Goal: Use online tool/utility

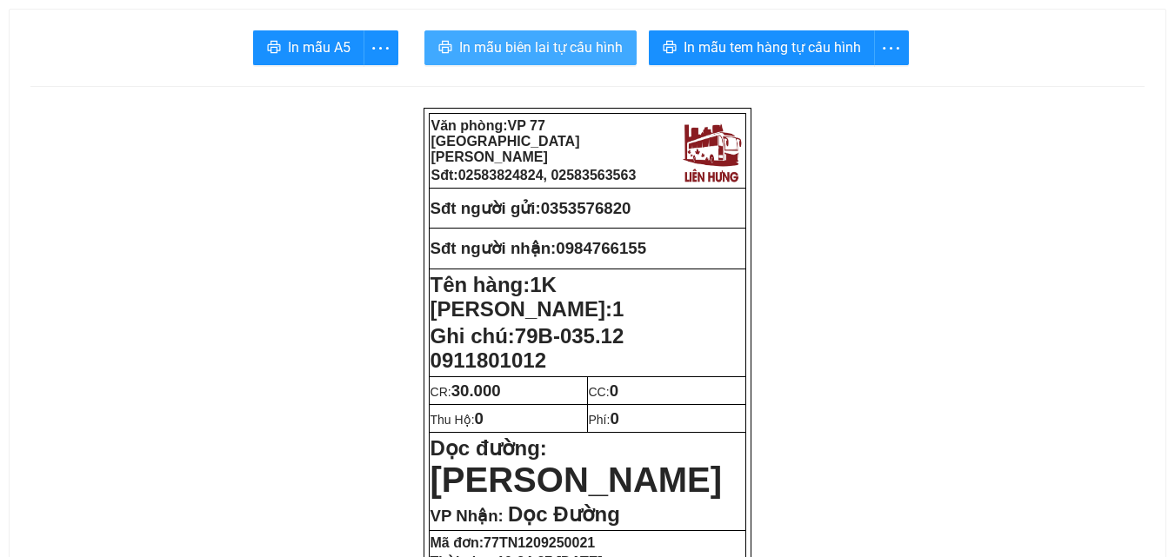
click at [601, 43] on span "In mẫu biên lai tự cấu hình" at bounding box center [540, 48] width 163 height 22
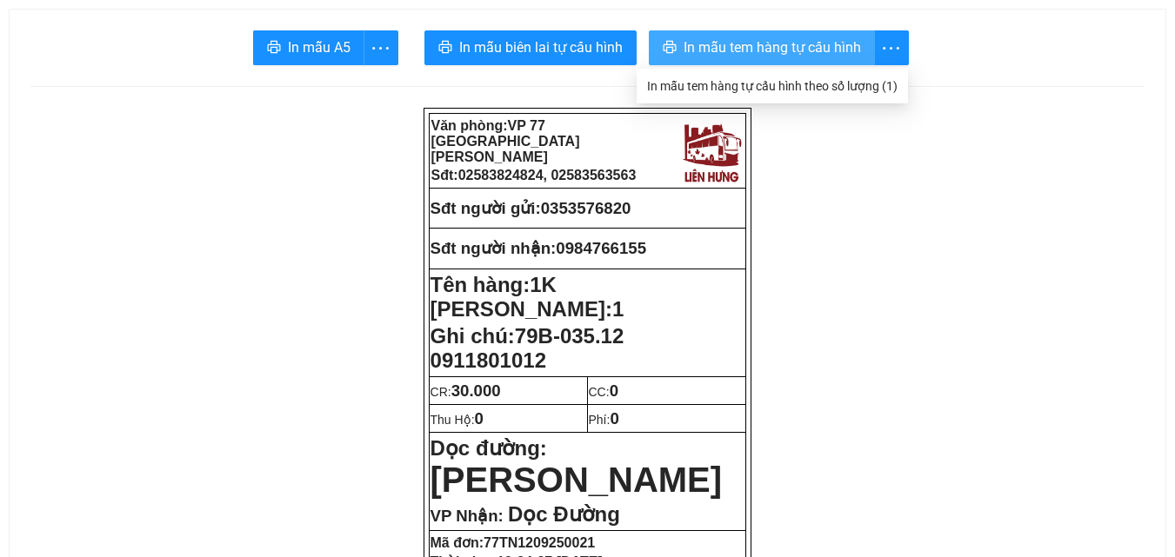
click at [838, 42] on span "In mẫu tem hàng tự cấu hình" at bounding box center [772, 48] width 177 height 22
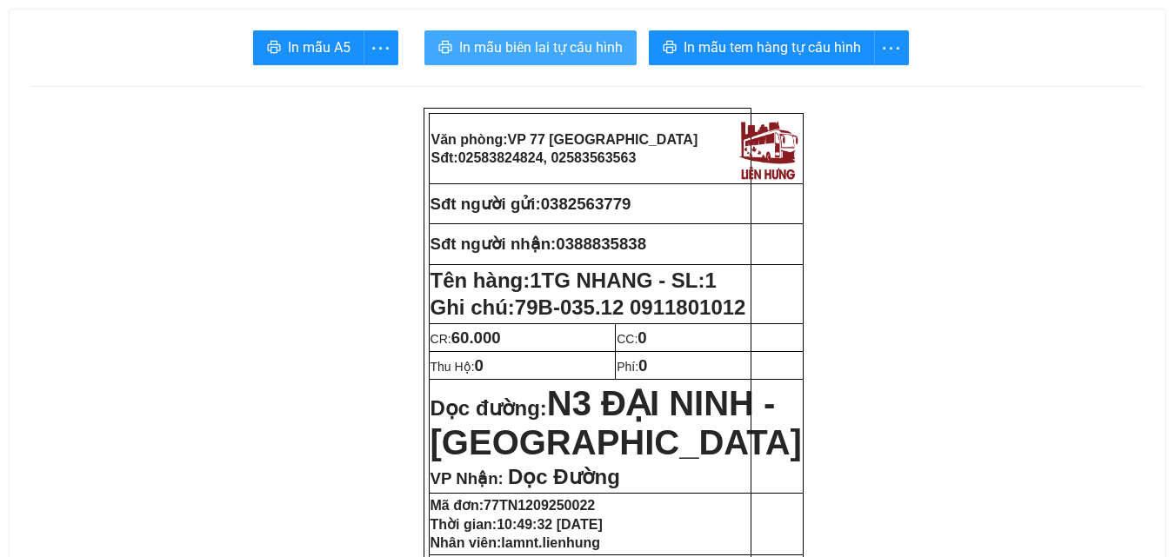
click at [559, 41] on span "In mẫu biên lai tự cấu hình" at bounding box center [540, 48] width 163 height 22
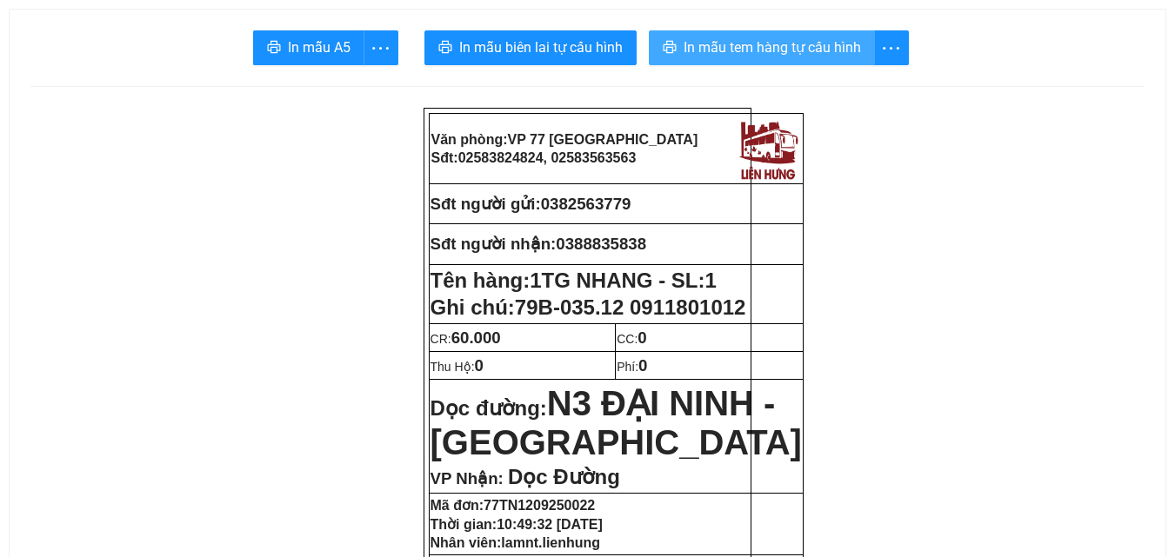
click at [845, 49] on span "In mẫu tem hàng tự cấu hình" at bounding box center [772, 48] width 177 height 22
